Goal: Task Accomplishment & Management: Use online tool/utility

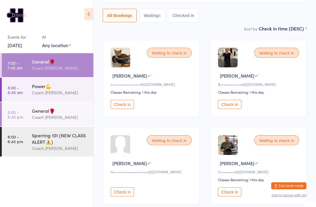
scroll to position [57, 0]
click at [234, 109] on button "Check in" at bounding box center [229, 104] width 23 height 9
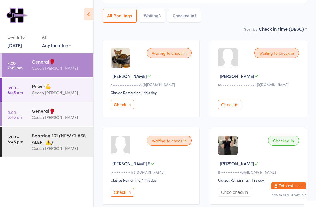
click at [201, 130] on div "Waiting to check in Christina A c••••••••••••••••9@gmail.com Classes Remaining:…" at bounding box center [204, 122] width 215 height 175
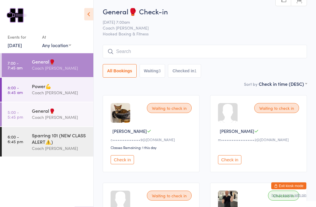
scroll to position [0, 0]
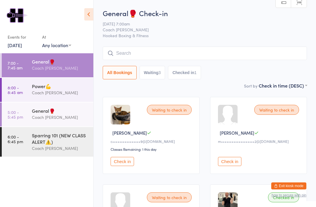
click at [184, 52] on input "search" at bounding box center [205, 53] width 204 height 13
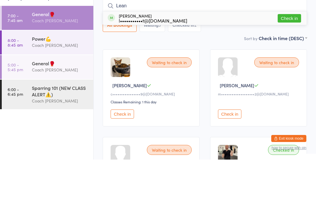
type input "Lean"
click at [163, 66] on div "l•••••••••••t@[DOMAIN_NAME]" at bounding box center [153, 68] width 68 height 5
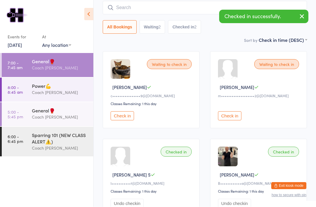
scroll to position [46, 0]
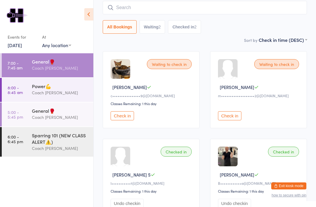
click at [123, 118] on button "Check in" at bounding box center [122, 115] width 23 height 9
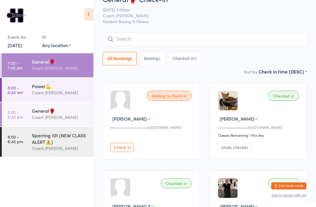
scroll to position [15, 0]
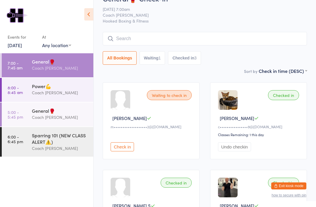
click at [190, 37] on input "search" at bounding box center [205, 38] width 204 height 13
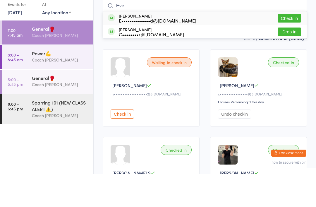
type input "Eve"
click at [156, 51] on div "E••••••••••••••d@[DOMAIN_NAME]" at bounding box center [158, 53] width 78 height 5
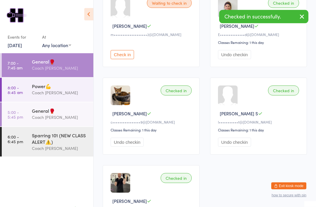
scroll to position [109, 0]
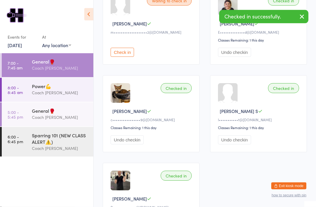
click at [280, 189] on button "Exit kiosk mode" at bounding box center [288, 185] width 35 height 7
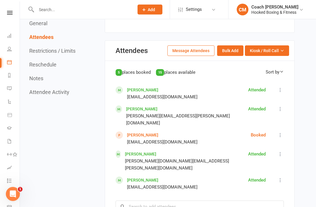
scroll to position [353, 0]
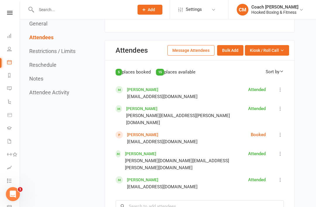
click at [282, 132] on icon at bounding box center [280, 135] width 6 height 6
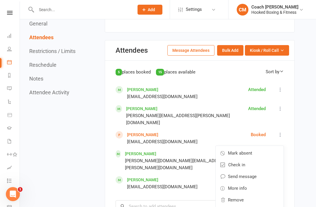
click at [248, 150] on span "Mark absent" at bounding box center [240, 153] width 24 height 7
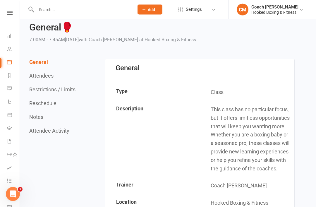
scroll to position [0, 0]
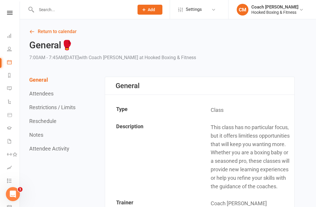
click at [10, 32] on link "Dashboard" at bounding box center [13, 36] width 13 height 13
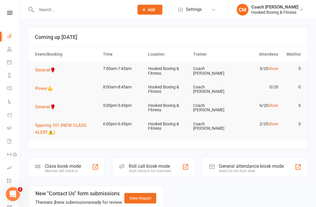
click at [69, 163] on div "Class kiosk mode" at bounding box center [63, 166] width 36 height 6
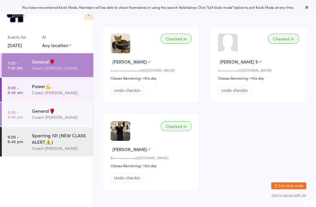
scroll to position [153, 0]
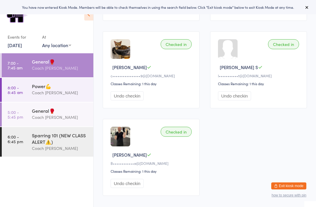
click at [80, 92] on div "Coach [PERSON_NAME]" at bounding box center [60, 92] width 56 height 7
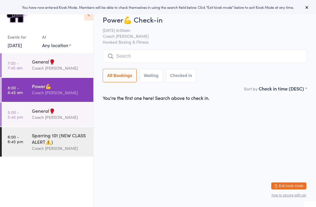
click at [74, 118] on div "Coach [PERSON_NAME]" at bounding box center [60, 117] width 56 height 7
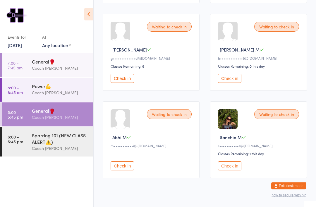
scroll to position [167, 0]
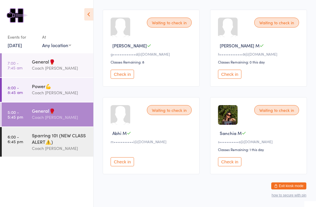
click at [69, 144] on div "Sparring 101 (NEW CLASS ALERT⚠️)" at bounding box center [60, 138] width 56 height 13
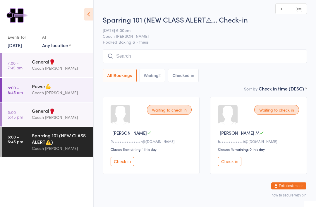
click at [70, 63] on div "General🥊" at bounding box center [60, 61] width 56 height 6
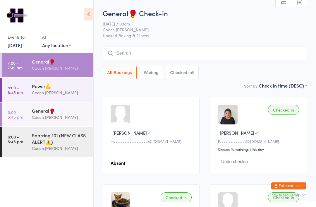
click at [37, 96] on div "Coach [PERSON_NAME]" at bounding box center [60, 92] width 56 height 7
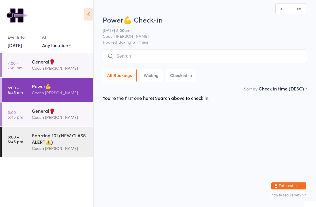
click at [28, 69] on link "7:00 - 7:45 am General🥊 Coach [PERSON_NAME]" at bounding box center [48, 65] width 92 height 24
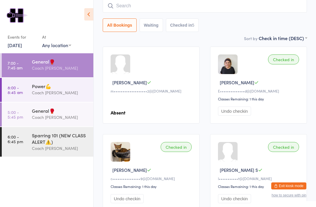
scroll to position [68, 0]
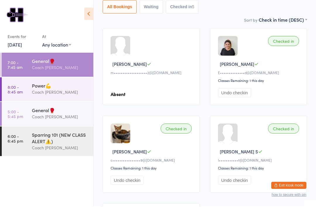
click at [34, 89] on div "Power💪" at bounding box center [60, 86] width 56 height 6
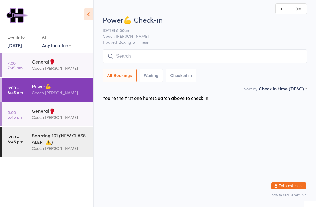
click at [41, 60] on div "General🥊" at bounding box center [60, 61] width 56 height 6
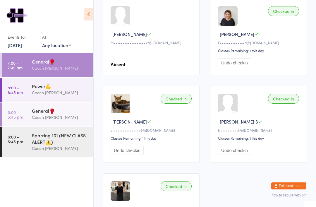
scroll to position [99, 0]
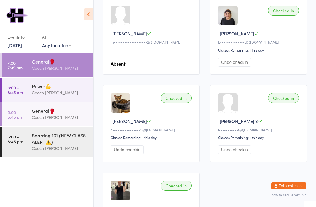
click at [50, 82] on div "Power💪 Coach [PERSON_NAME]" at bounding box center [62, 89] width 61 height 23
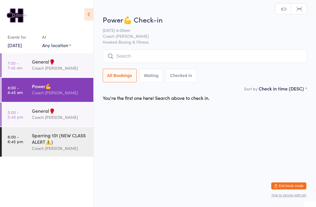
click at [39, 58] on div "General🥊" at bounding box center [60, 61] width 56 height 6
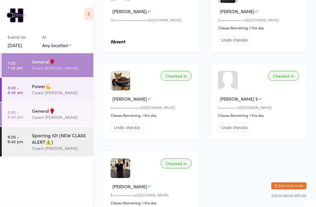
scroll to position [121, 0]
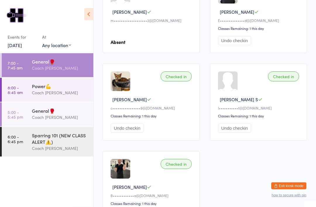
click at [35, 93] on div "Coach [PERSON_NAME]" at bounding box center [60, 92] width 56 height 7
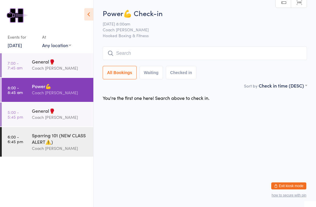
click at [19, 140] on time "6:00 - 6:45 pm" at bounding box center [16, 138] width 16 height 9
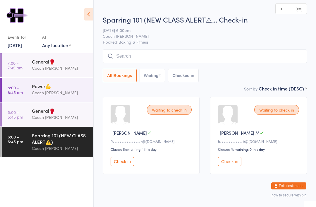
click at [43, 76] on div "General🥊 Coach [PERSON_NAME]" at bounding box center [62, 64] width 61 height 23
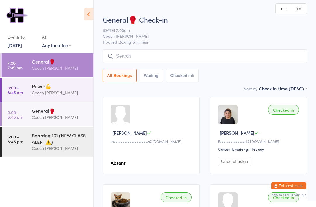
click at [70, 89] on div "Power💪" at bounding box center [60, 86] width 56 height 6
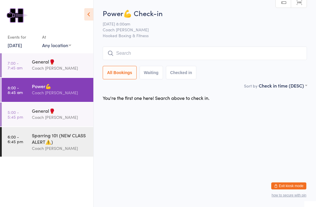
click at [0, 195] on ul "7:00 - 7:45 am General🥊 Coach Mat 8:00 - 8:45 am Power💪 Coach [PERSON_NAME] 5:0…" at bounding box center [46, 130] width 93 height 154
